Goal: Navigation & Orientation: Find specific page/section

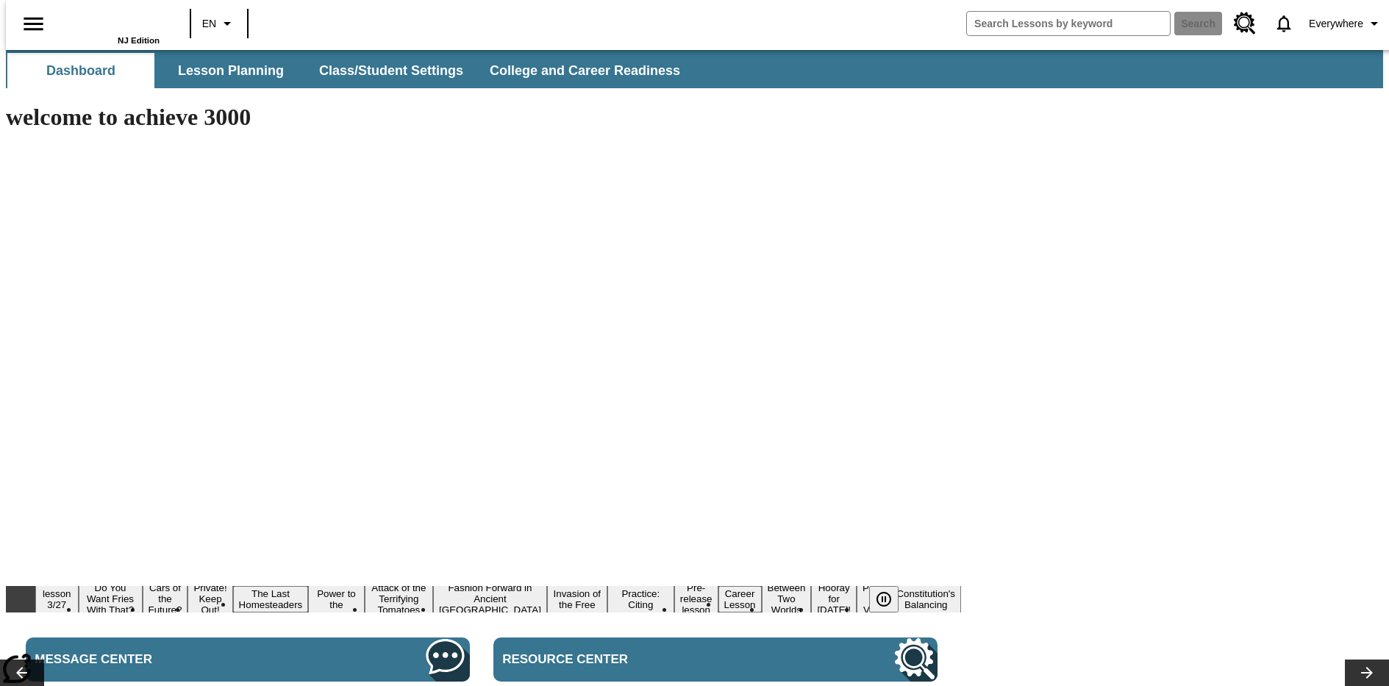
type input "-1"
click at [218, 24] on icon "Language: EN, Select a language" at bounding box center [227, 24] width 18 height 18
